Goal: Information Seeking & Learning: Learn about a topic

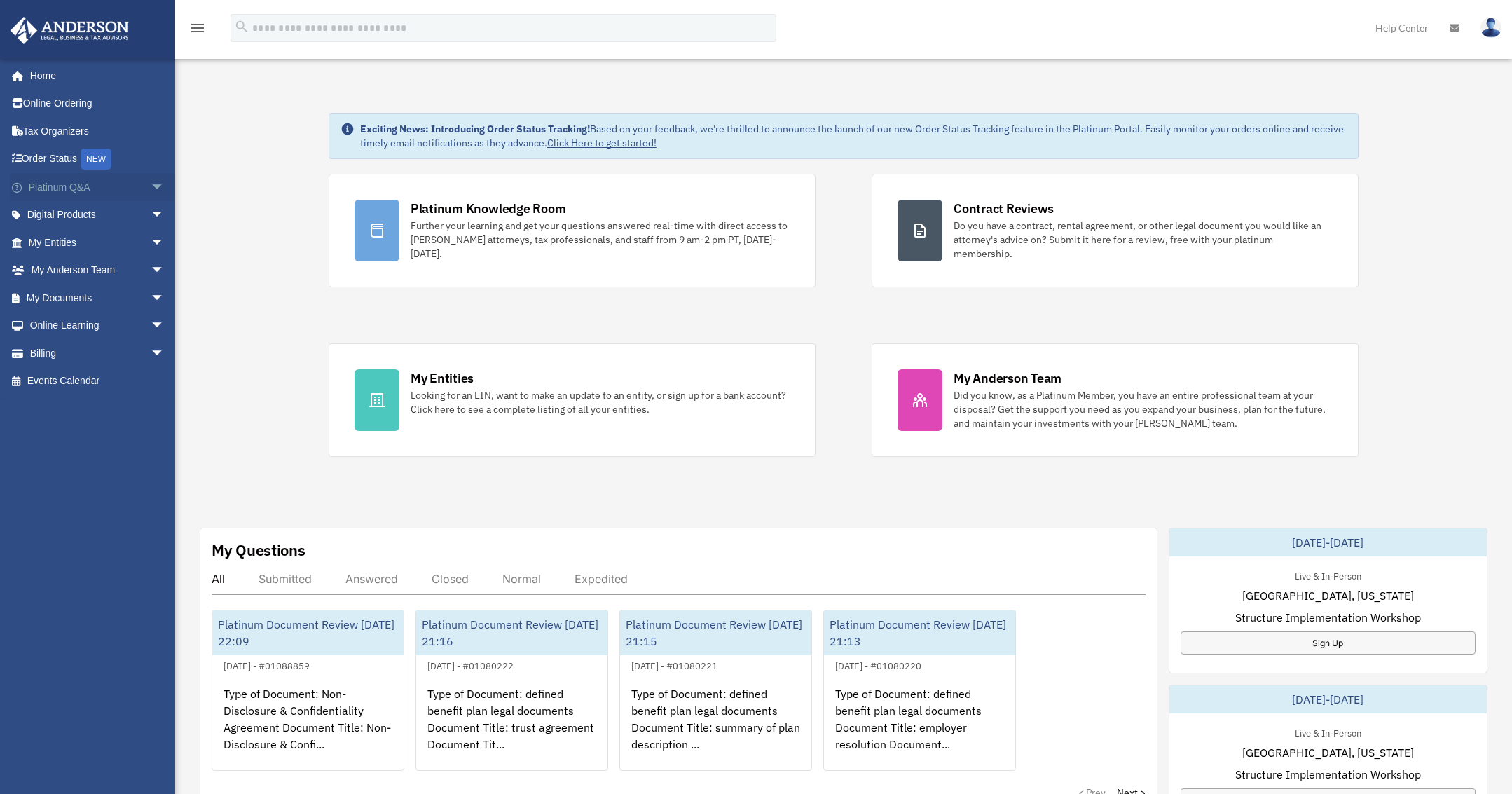
click at [150, 187] on span "arrow_drop_down" at bounding box center [164, 188] width 28 height 29
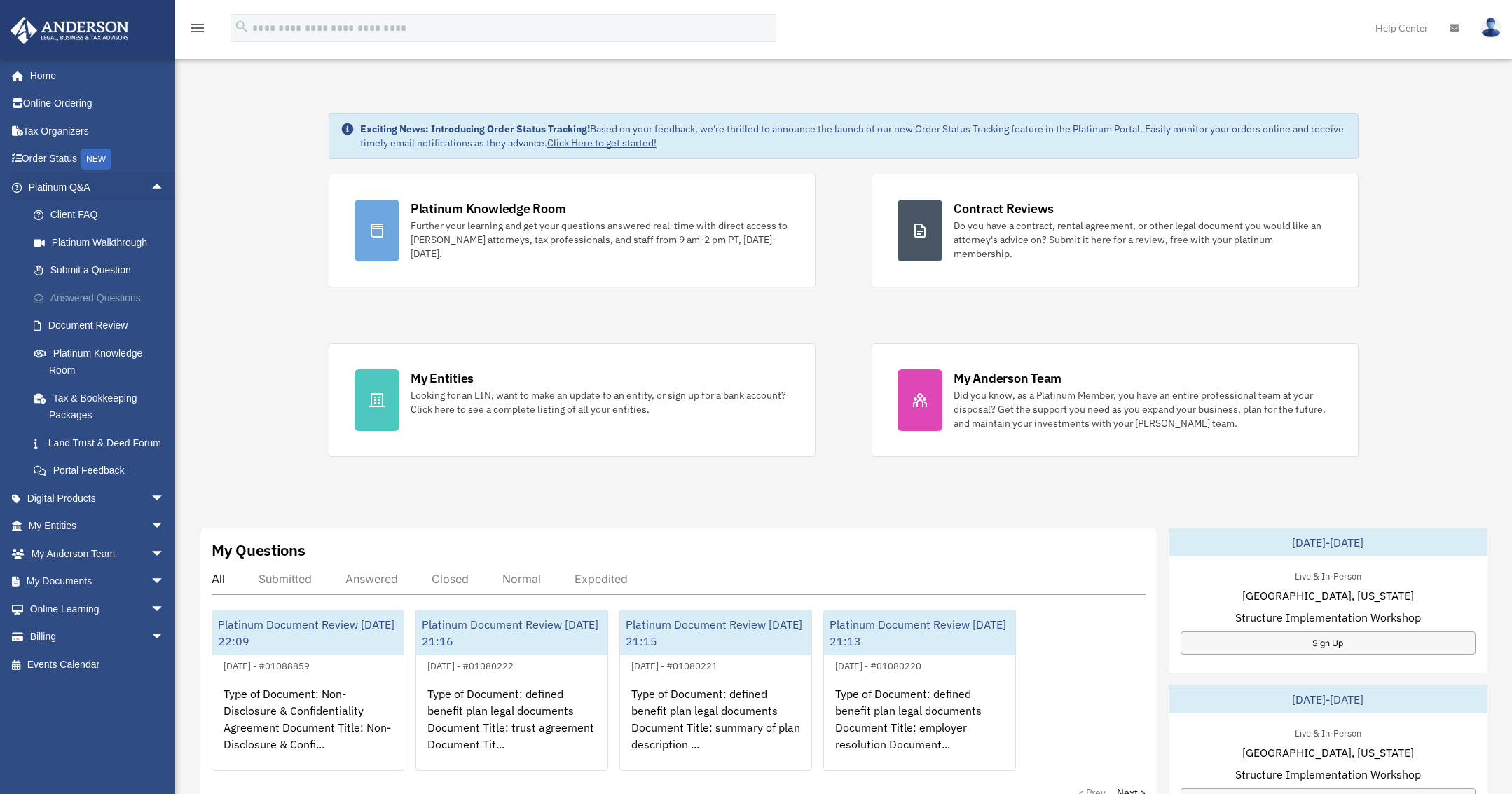
click at [95, 290] on link "Answered Questions" at bounding box center [103, 297] width 166 height 28
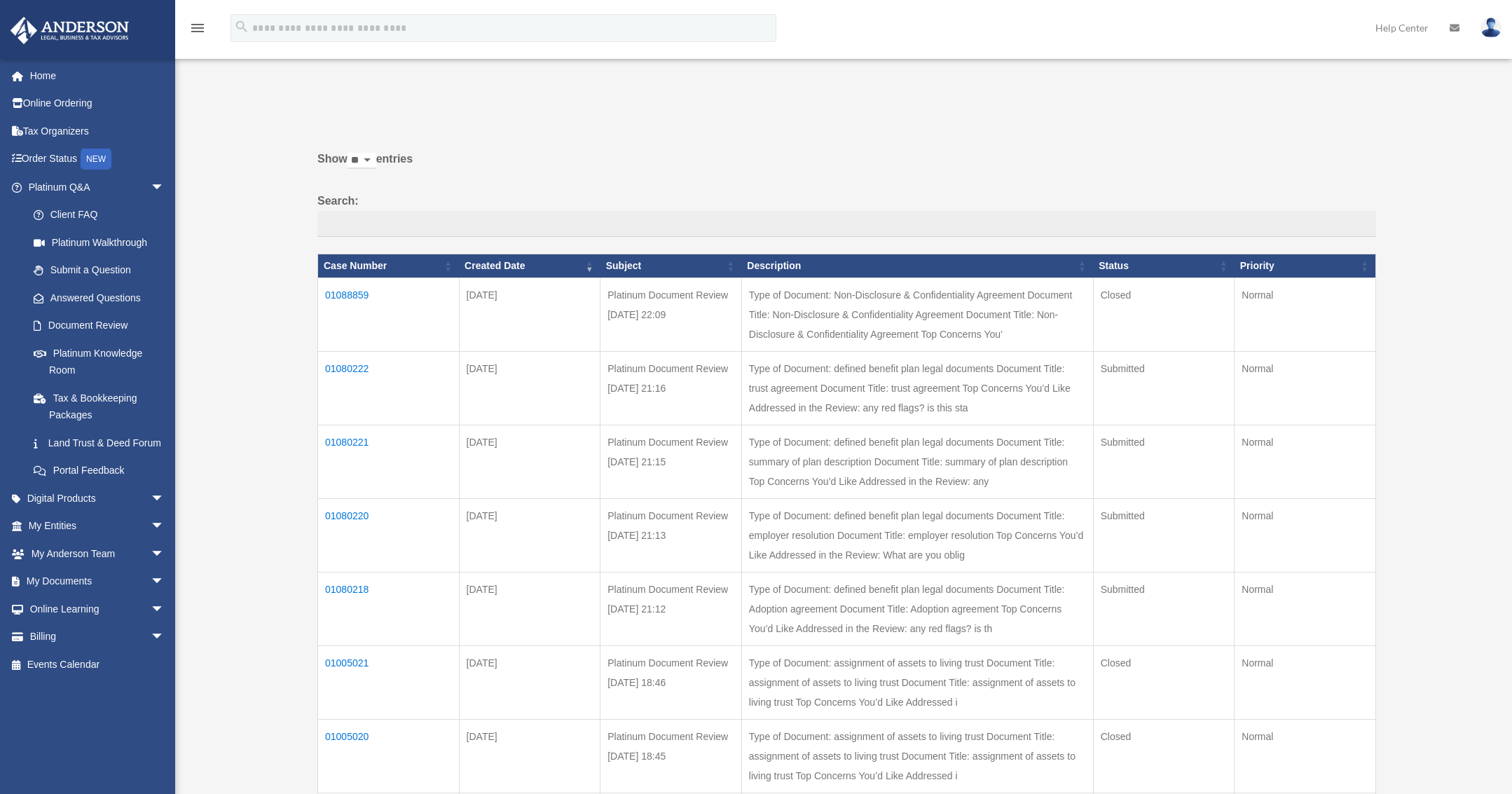
drag, startPoint x: 467, startPoint y: 365, endPoint x: 533, endPoint y: 410, distance: 79.9
click at [533, 410] on td "[DATE]" at bounding box center [529, 388] width 142 height 74
drag, startPoint x: 261, startPoint y: 362, endPoint x: 351, endPoint y: 406, distance: 100.2
click at [497, 442] on div "Past Questions & Answers [EMAIL_ADDRESS][DOMAIN_NAME] Sign Out [EMAIL_ADDRESS][…" at bounding box center [756, 575] width 1512 height 1031
click at [271, 344] on div "Past Questions & Answers [EMAIL_ADDRESS][DOMAIN_NAME] Sign Out [EMAIL_ADDRESS][…" at bounding box center [756, 575] width 1512 height 1031
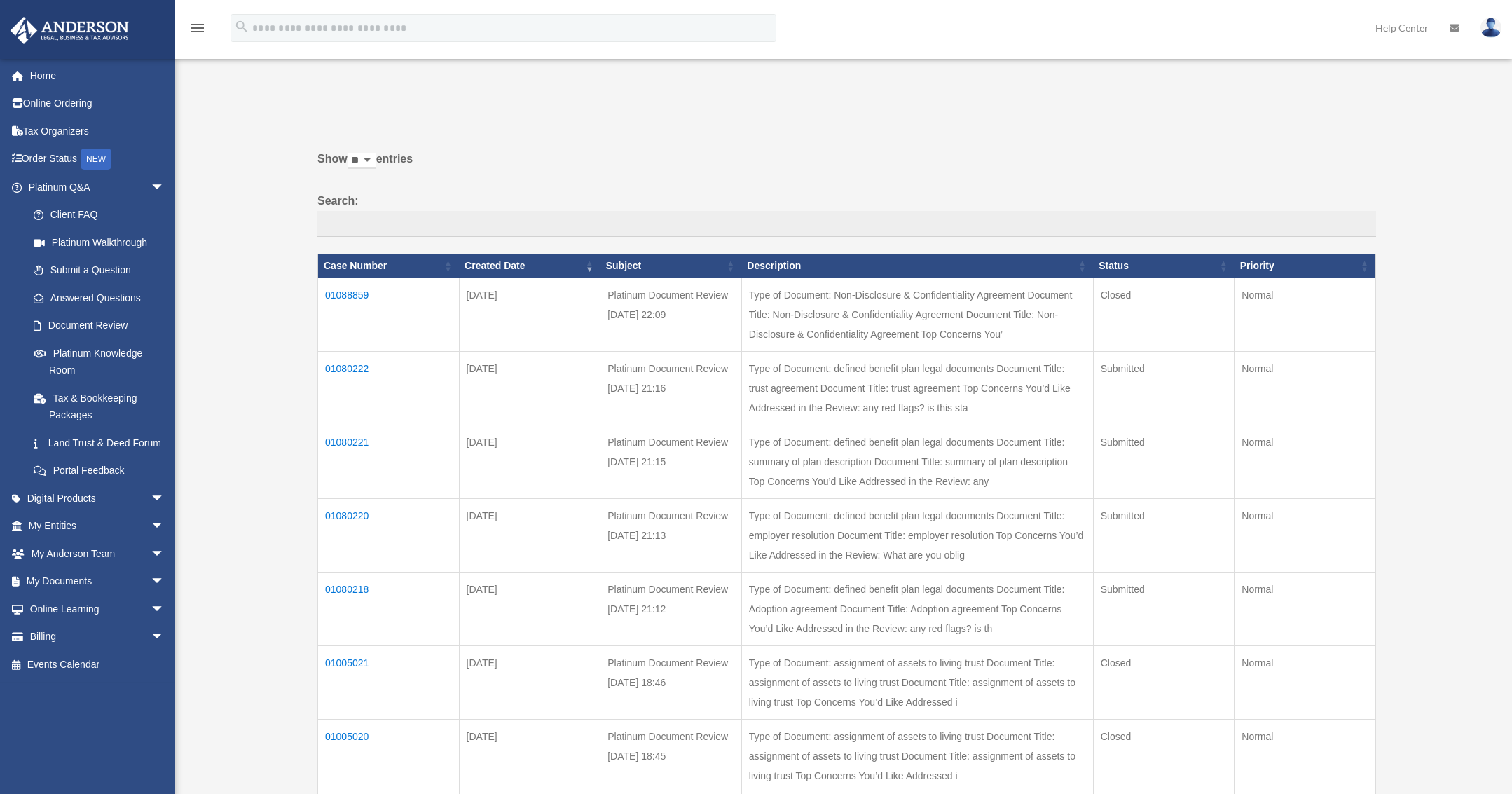
drag, startPoint x: 258, startPoint y: 270, endPoint x: 1305, endPoint y: 604, distance: 1099.0
click at [1305, 604] on div "Past Questions & Answers [EMAIL_ADDRESS][DOMAIN_NAME] Sign Out [EMAIL_ADDRESS][…" at bounding box center [756, 575] width 1512 height 1031
copy div "Loremi: Dolo Sitame Consect Adip Elitsed Doeiusmodte Incidi Utlabore 78179977 E…"
